Goal: Navigation & Orientation: Find specific page/section

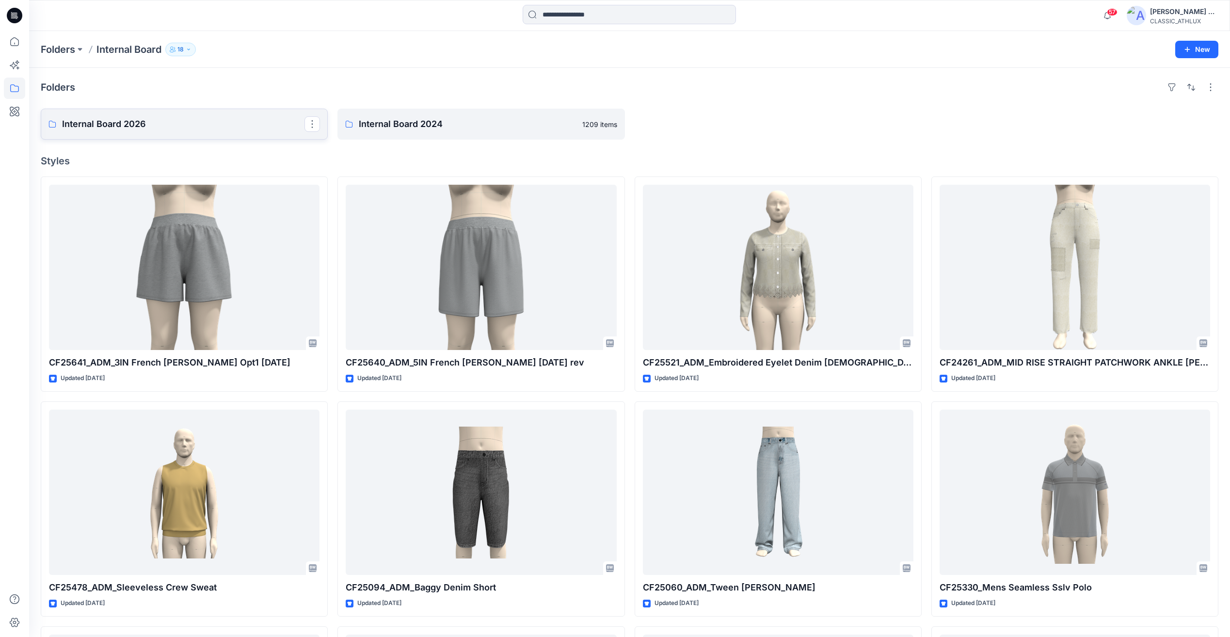
click at [93, 119] on p "Internal Board 2026" at bounding box center [183, 124] width 242 height 14
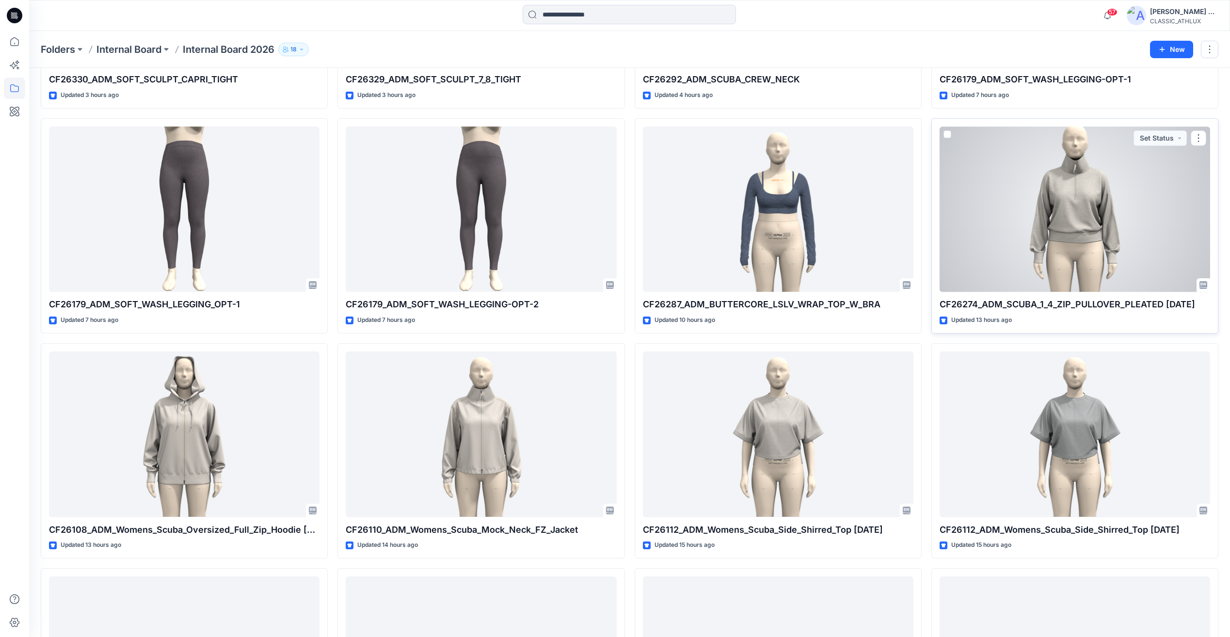
scroll to position [339, 0]
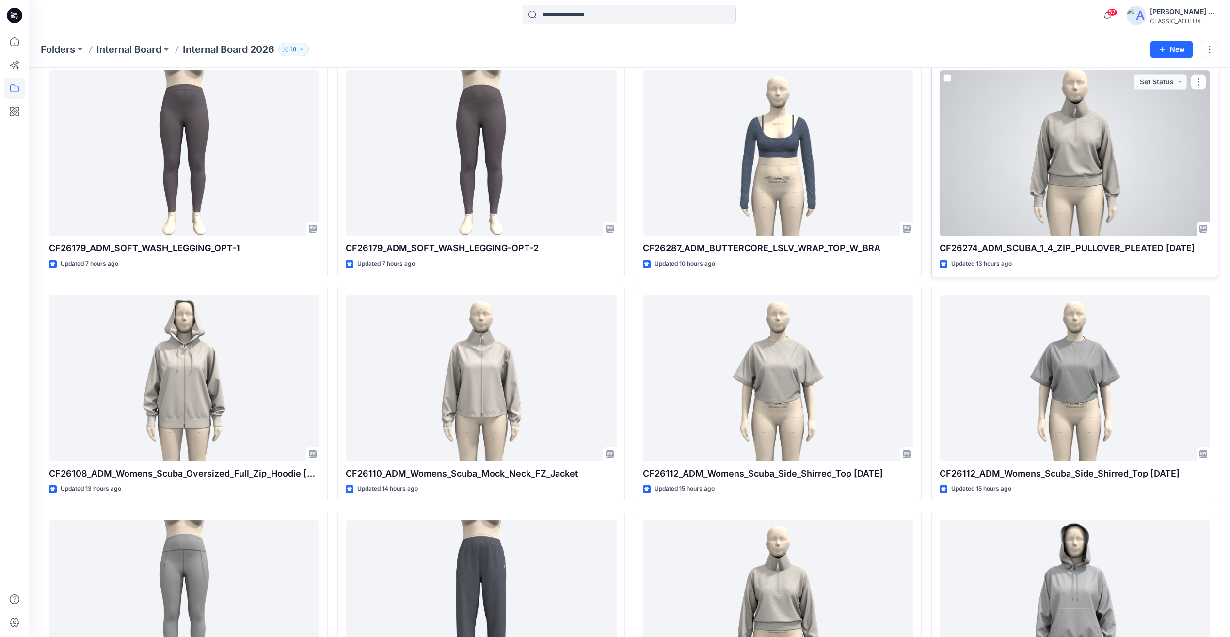
click at [1094, 186] on div at bounding box center [1074, 152] width 270 height 165
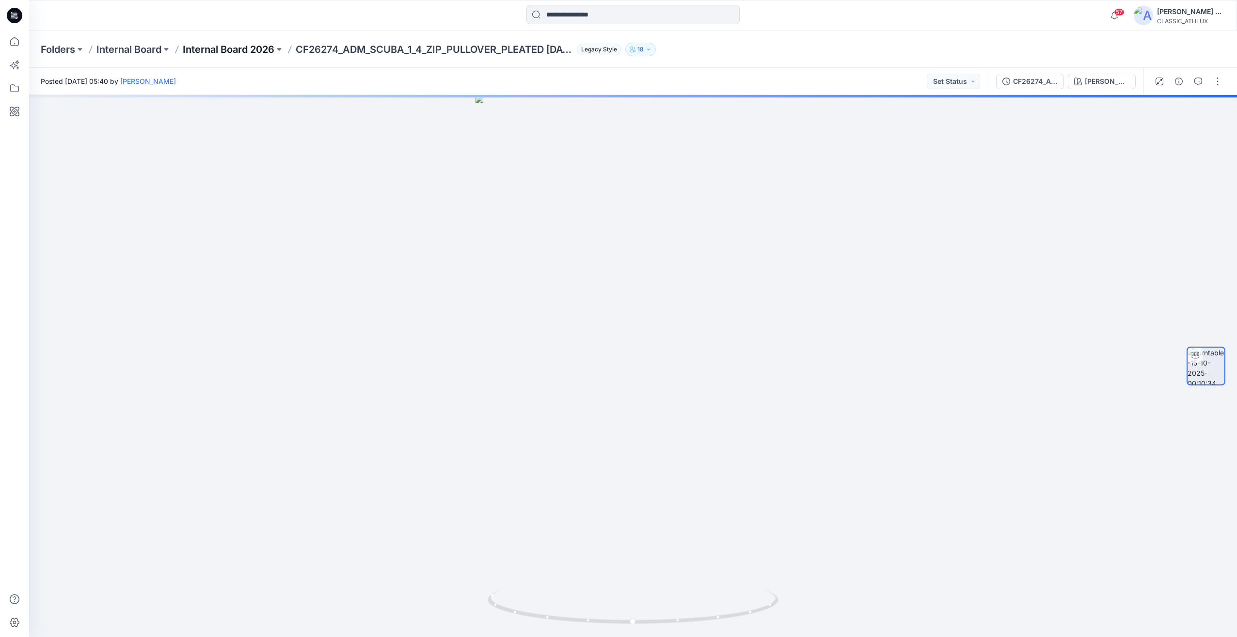
click at [221, 51] on p "Internal Board 2026" at bounding box center [229, 50] width 92 height 14
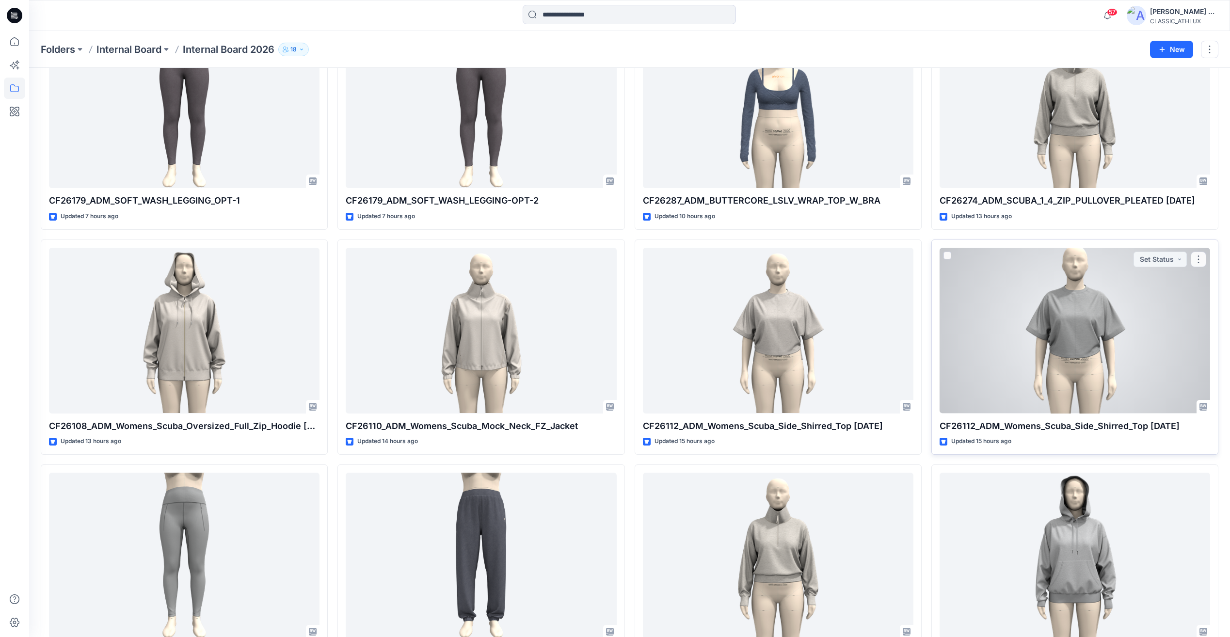
scroll to position [388, 0]
click at [1104, 334] on div at bounding box center [1074, 329] width 270 height 165
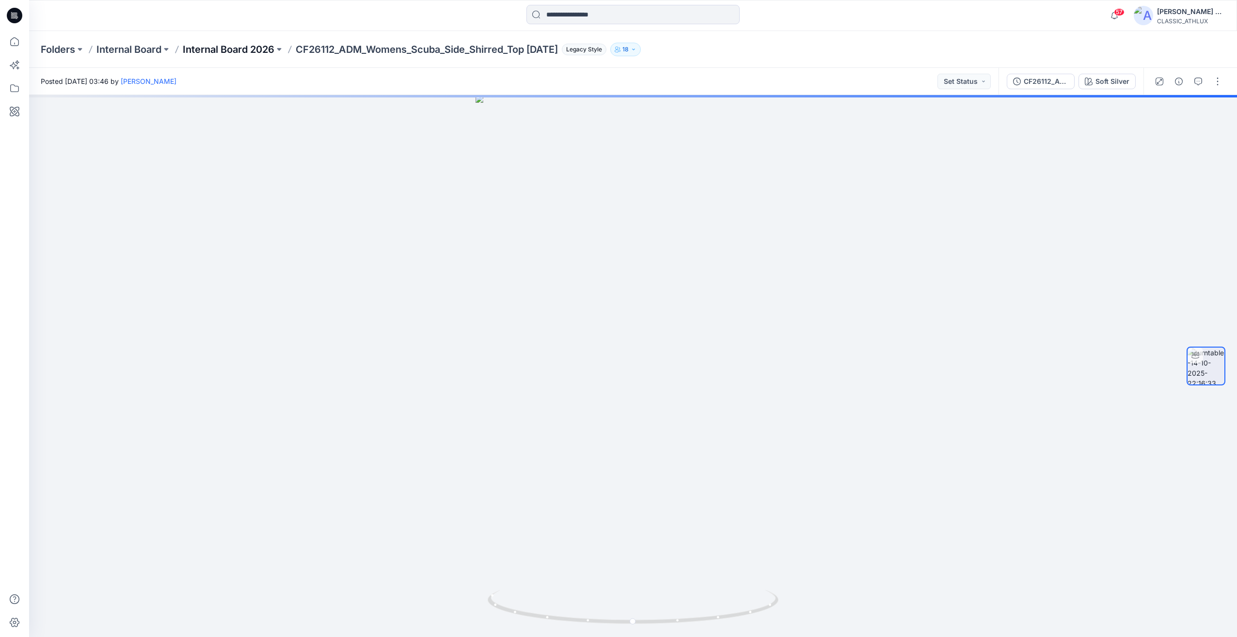
click at [248, 51] on p "Internal Board 2026" at bounding box center [229, 50] width 92 height 14
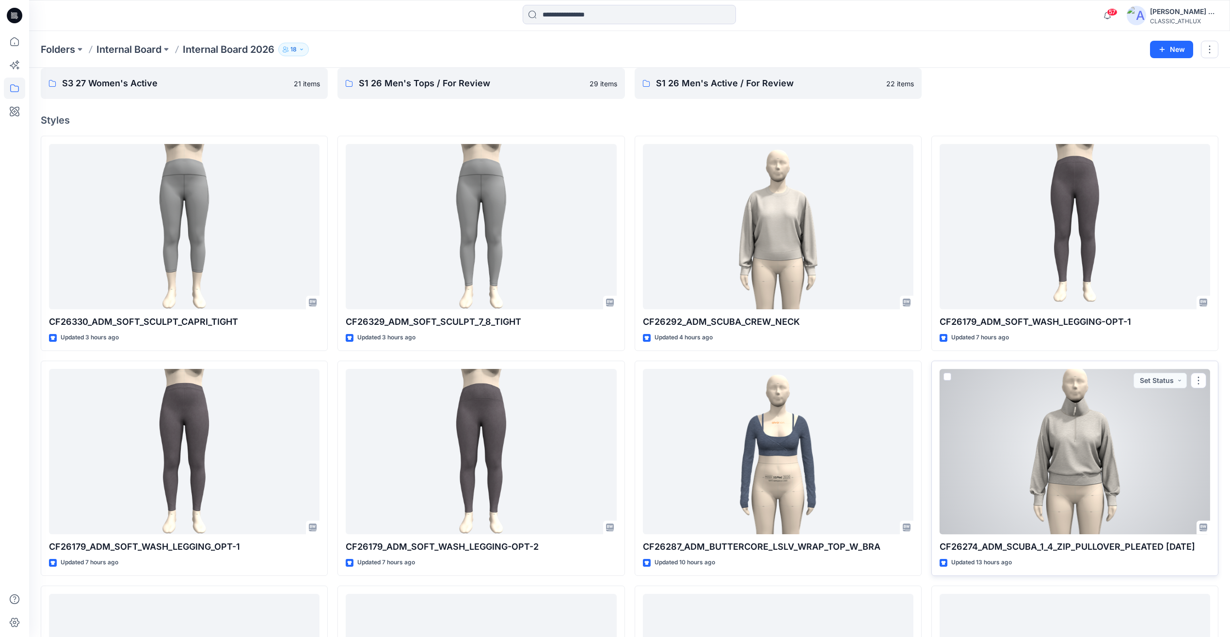
scroll to position [97, 0]
